Goal: Information Seeking & Learning: Learn about a topic

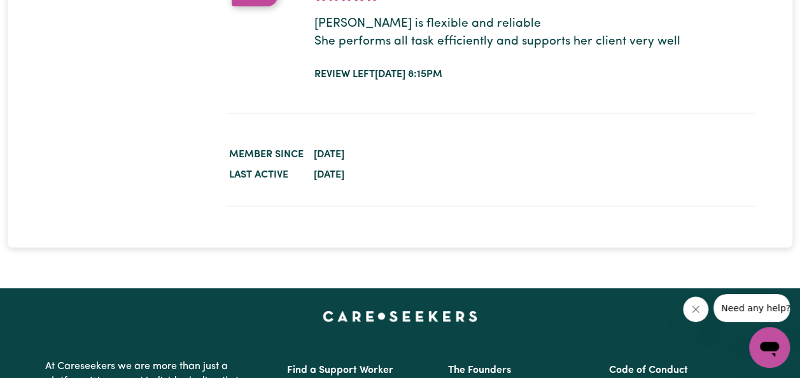
scroll to position [2326, 0]
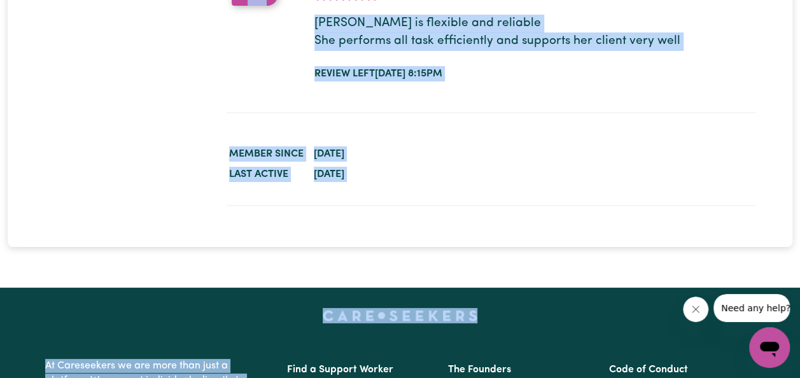
drag, startPoint x: 141, startPoint y: 163, endPoint x: -3, endPoint y: 411, distance: 286.1
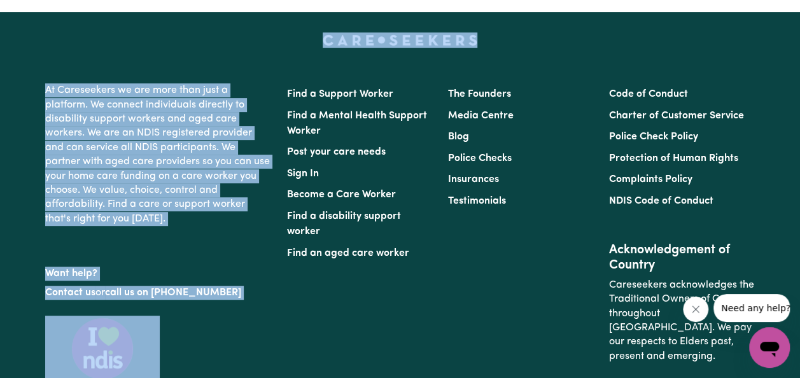
click at [188, 50] on div "At Careseekers we are more than just a platform. We connect individuals directl…" at bounding box center [401, 228] width 726 height 393
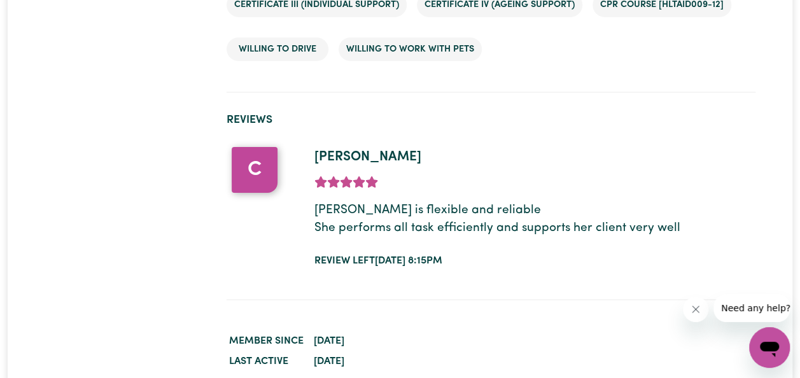
scroll to position [2139, 0]
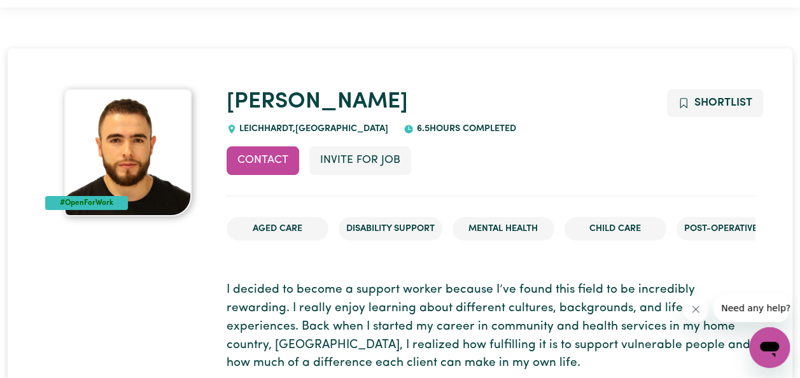
scroll to position [38, 0]
